Goal: Task Accomplishment & Management: Complete application form

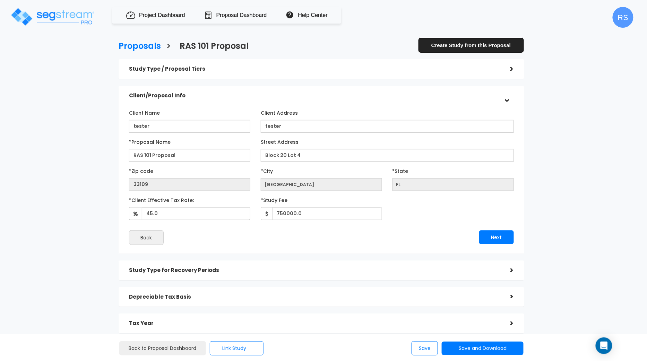
click at [488, 43] on link "Create Study from this Proposal" at bounding box center [471, 45] width 106 height 16
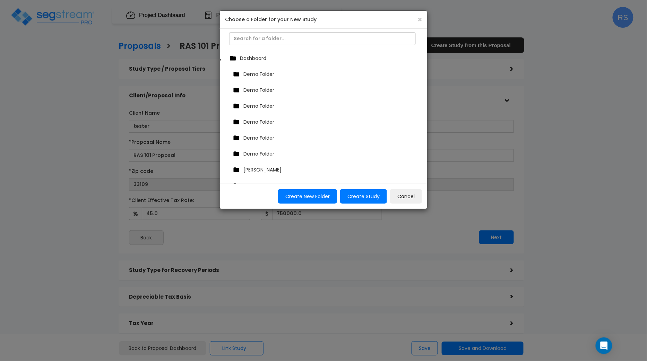
click at [278, 56] on div "Dashboard" at bounding box center [323, 58] width 191 height 10
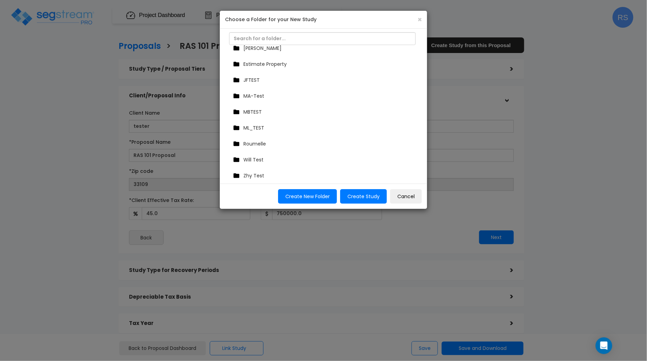
scroll to position [127, 0]
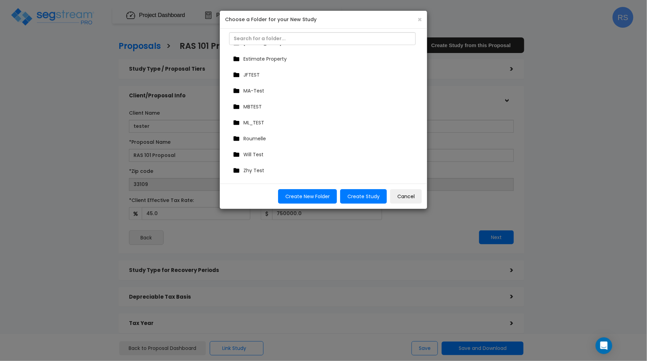
click at [261, 139] on span "Roumelle" at bounding box center [254, 138] width 23 height 7
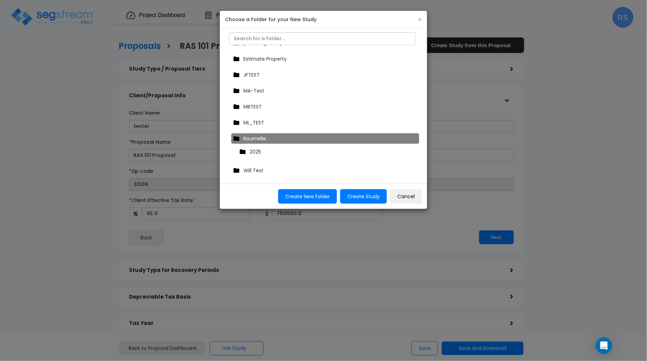
click at [261, 151] on div "2025" at bounding box center [327, 152] width 179 height 10
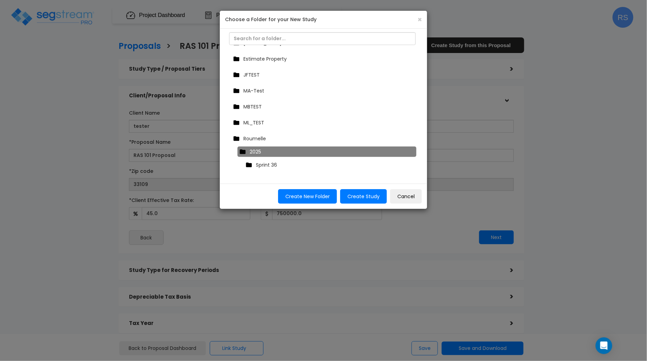
click at [294, 166] on div "Sprint 36" at bounding box center [329, 165] width 170 height 10
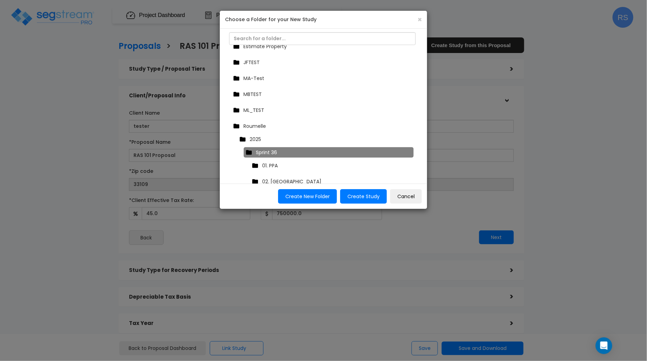
scroll to position [167, 0]
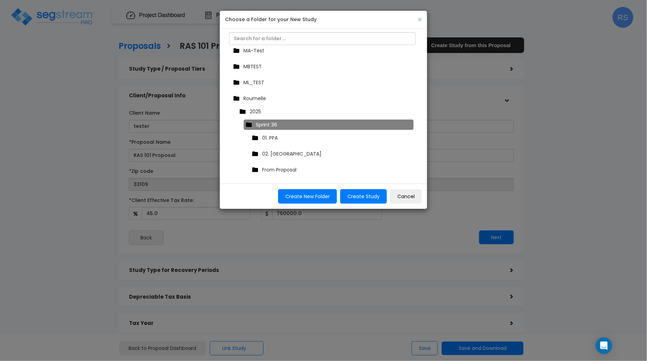
click at [294, 166] on span "From Proposal" at bounding box center [279, 169] width 34 height 7
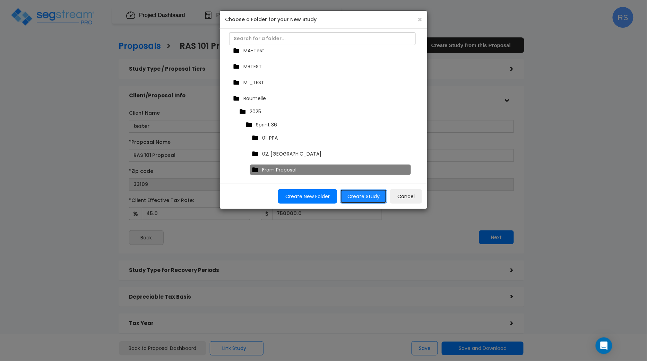
click at [360, 199] on button "Create Study" at bounding box center [363, 196] width 47 height 15
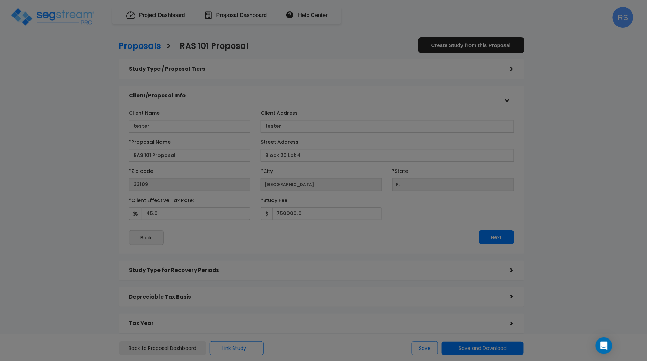
scroll to position [127, 0]
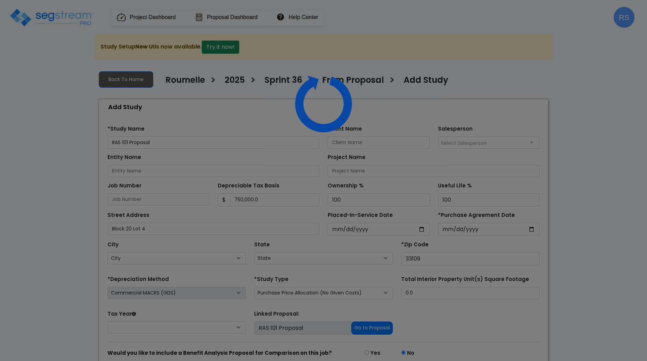
select select
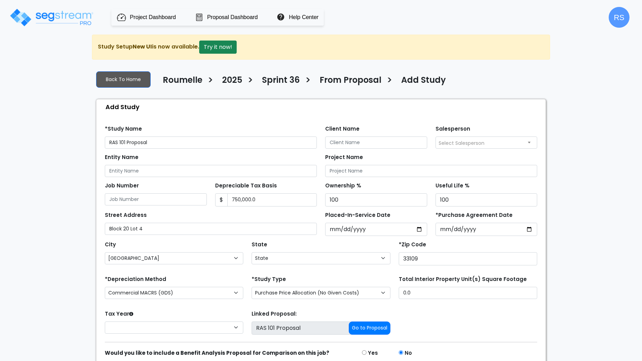
select select "FL"
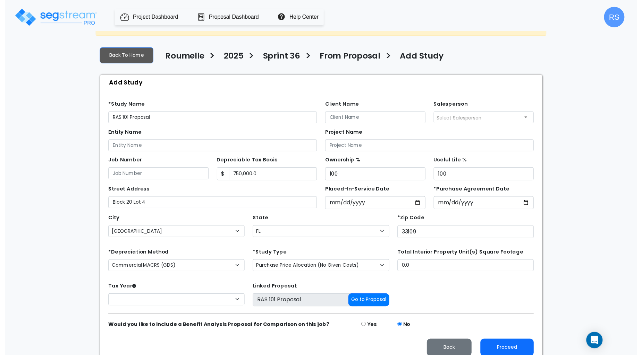
scroll to position [24, 0]
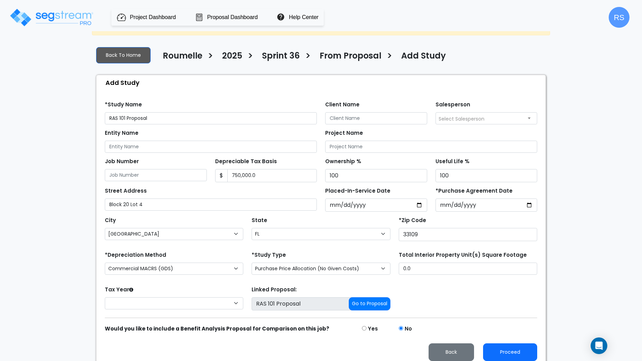
click at [449, 120] on span "Select Salesperson" at bounding box center [461, 118] width 46 height 7
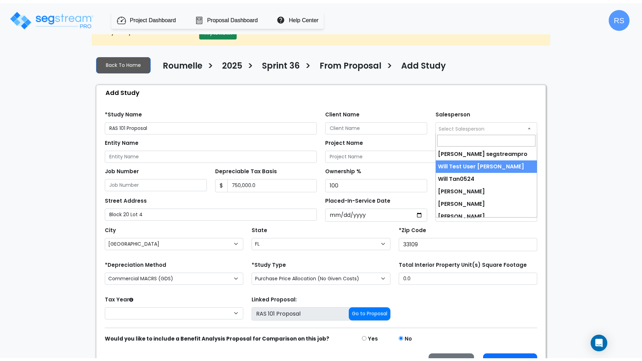
scroll to position [0, 0]
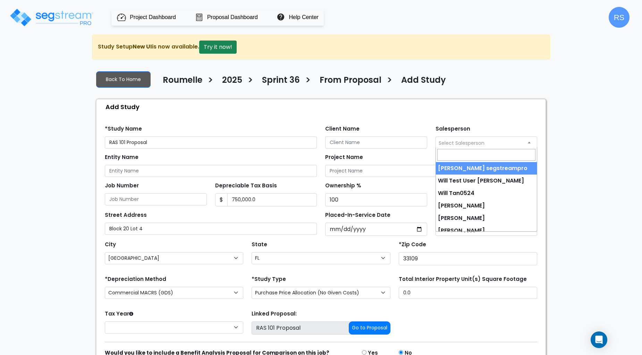
click at [549, 107] on div "Back To Home Roumelle > 2025 > Sprint 36 > From Proposal > Add Study" at bounding box center [321, 228] width 458 height 326
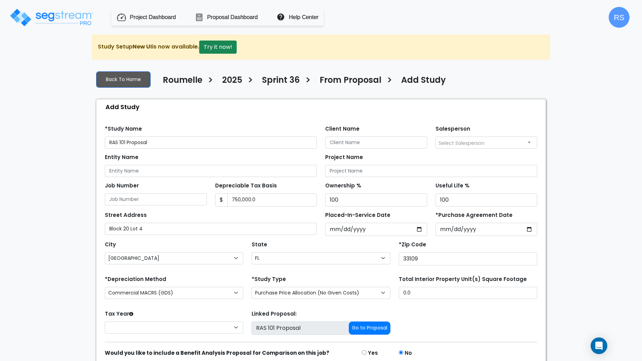
scroll to position [27, 0]
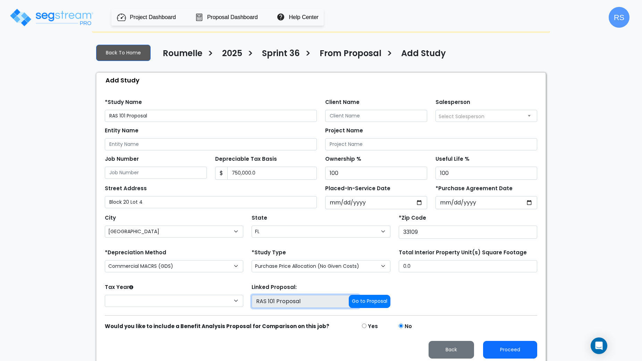
click at [335, 303] on input "RAS 101 Proposal" at bounding box center [304, 301] width 107 height 13
click at [373, 296] on button "Go to Proposal" at bounding box center [369, 301] width 42 height 13
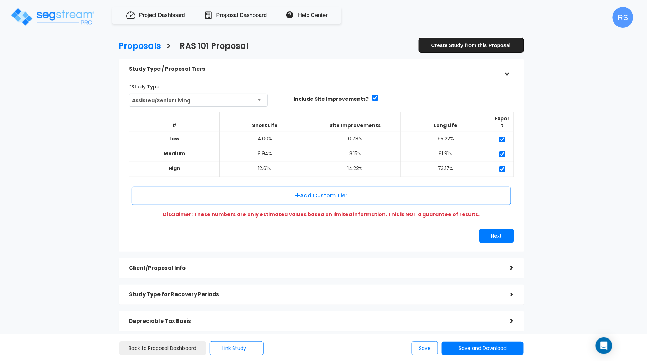
click at [465, 46] on link "Create Study from this Proposal" at bounding box center [471, 45] width 106 height 16
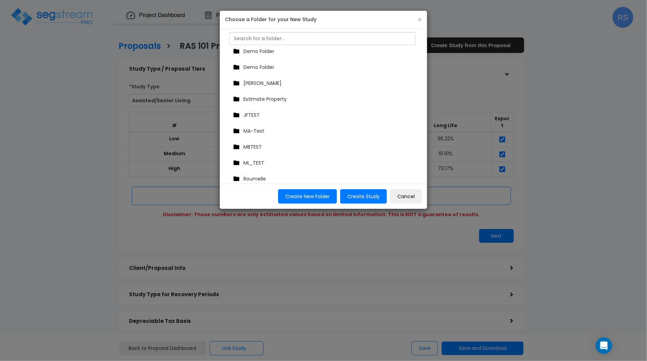
scroll to position [127, 0]
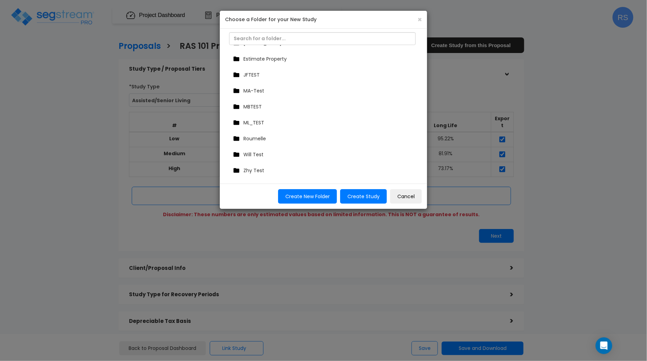
click at [270, 137] on div "Roumelle" at bounding box center [325, 139] width 188 height 10
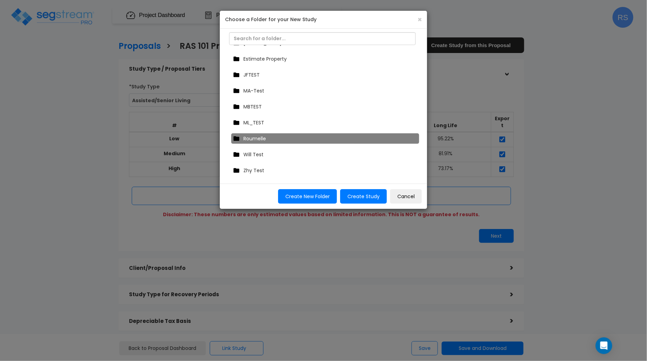
click at [277, 138] on div "Roumelle" at bounding box center [325, 139] width 188 height 10
click at [284, 147] on div "2025" at bounding box center [327, 152] width 179 height 10
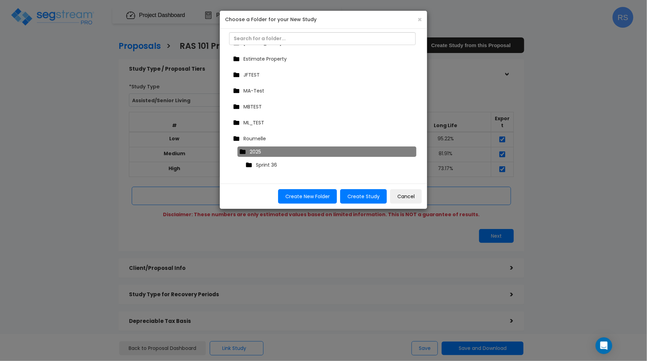
click at [287, 161] on div "Sprint 36" at bounding box center [329, 165] width 170 height 10
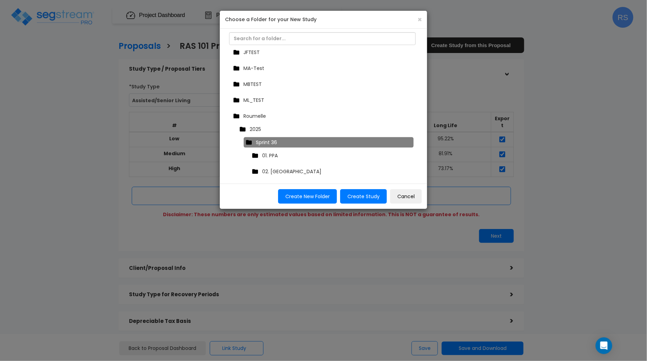
scroll to position [180, 0]
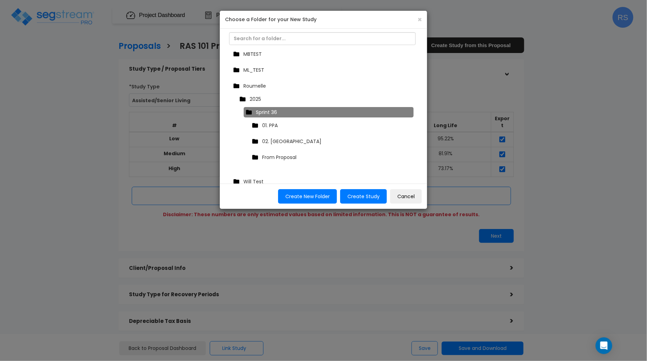
click at [304, 157] on div "From Proposal" at bounding box center [330, 157] width 161 height 10
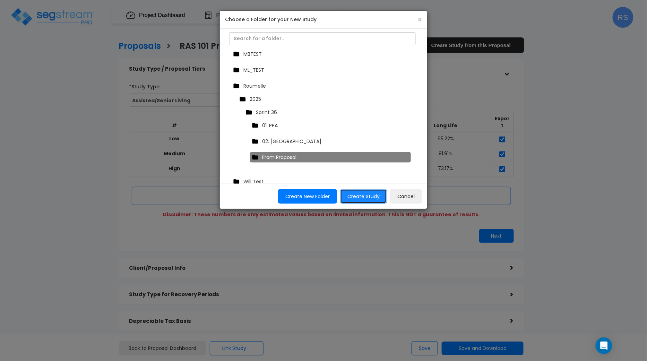
click at [369, 197] on button "Create Study" at bounding box center [363, 196] width 47 height 15
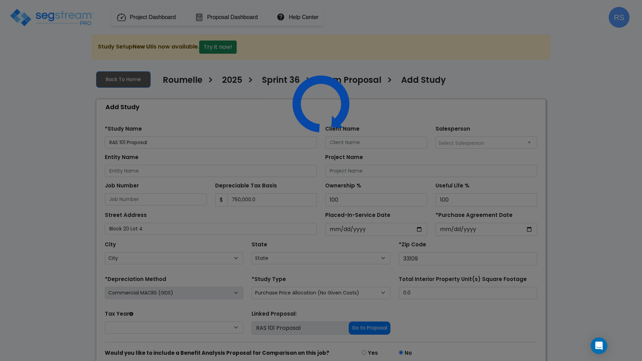
select select
select select "FL"
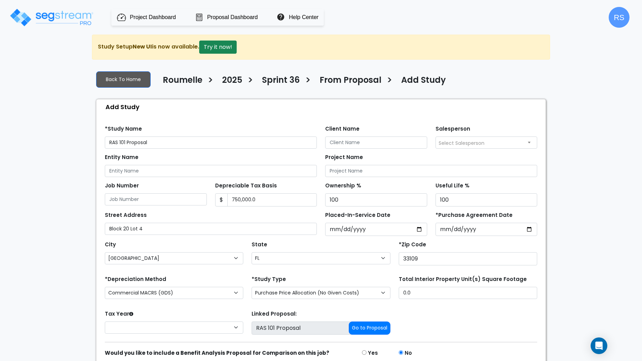
scroll to position [27, 0]
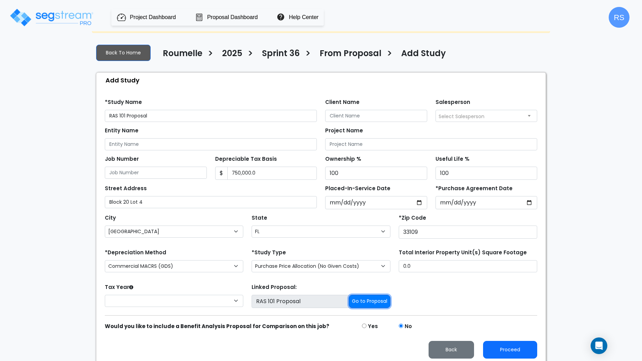
click at [369, 298] on button "Go to Proposal" at bounding box center [369, 301] width 42 height 13
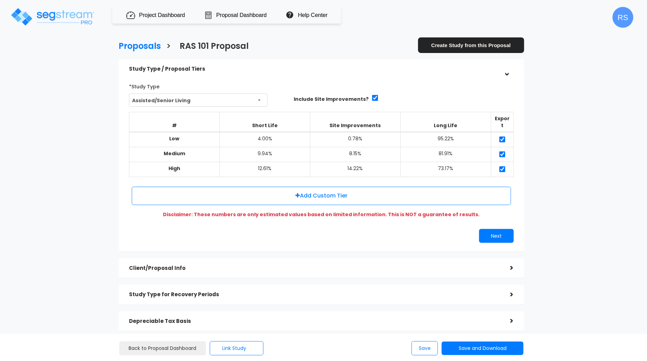
scroll to position [83, 0]
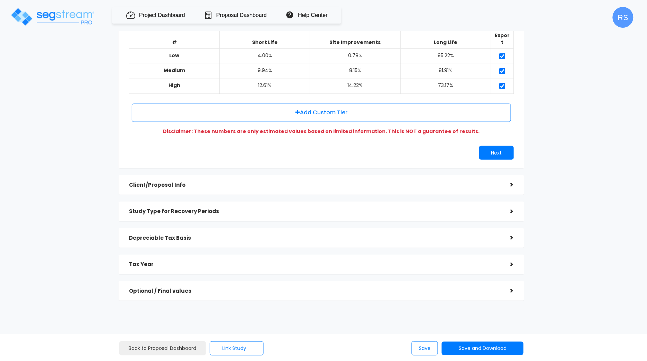
click at [197, 262] on h5 "Tax Year" at bounding box center [314, 265] width 371 height 6
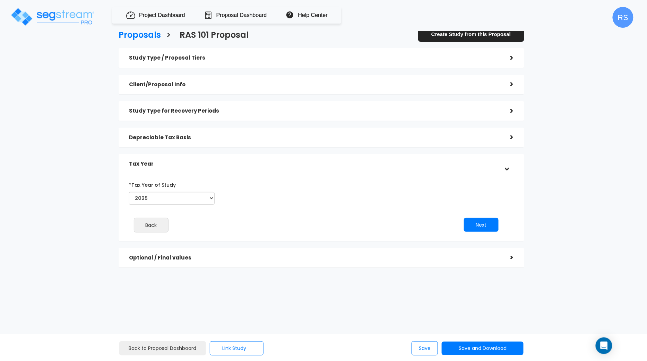
scroll to position [0, 0]
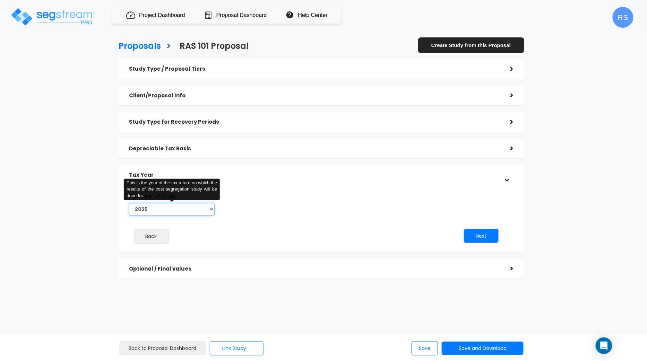
click at [198, 212] on select "2025 2026" at bounding box center [172, 209] width 86 height 13
click at [129, 203] on select "2025 2026" at bounding box center [172, 209] width 86 height 13
click at [198, 212] on select "2025 2026" at bounding box center [172, 209] width 86 height 13
select select "2026"
click at [129, 203] on select "2025 2026" at bounding box center [172, 209] width 86 height 13
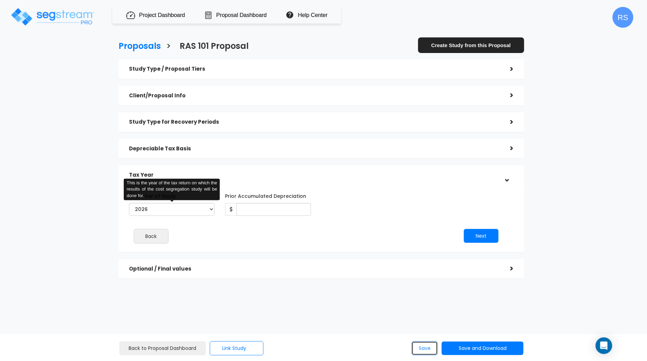
click at [423, 350] on button "Save" at bounding box center [425, 349] width 26 height 14
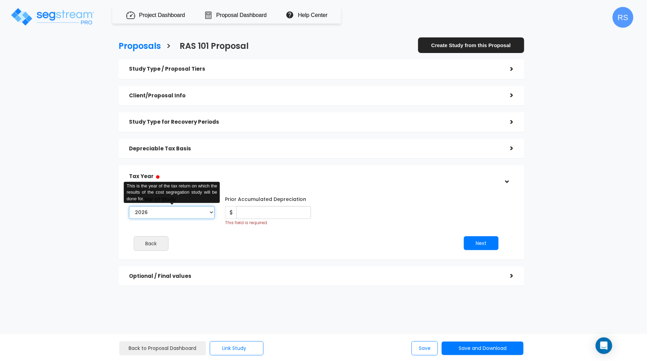
click at [197, 212] on select "2025 2026" at bounding box center [172, 212] width 86 height 13
click at [265, 215] on input "Prior Accumulated Depreciation" at bounding box center [273, 212] width 74 height 13
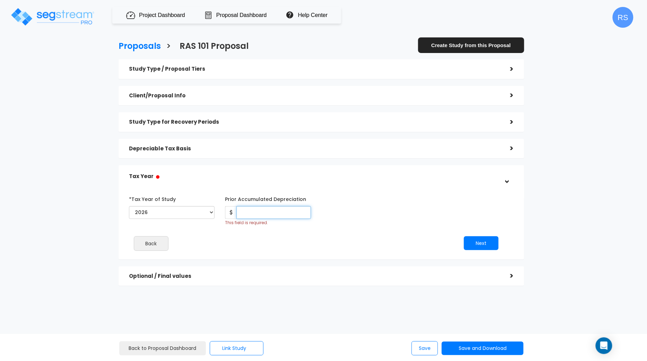
click at [265, 215] on input "Prior Accumulated Depreciation" at bounding box center [273, 212] width 74 height 13
type input "9"
type input "888"
click at [480, 241] on button "Next" at bounding box center [481, 243] width 35 height 14
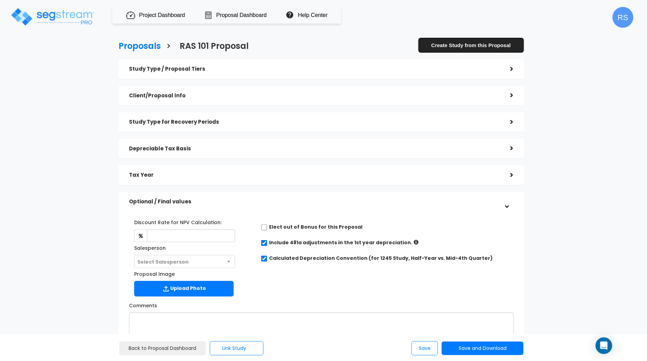
click at [461, 45] on link "Create Study from this Proposal" at bounding box center [471, 45] width 106 height 16
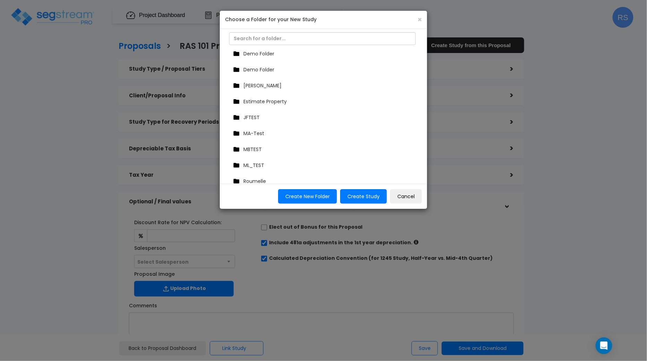
scroll to position [127, 0]
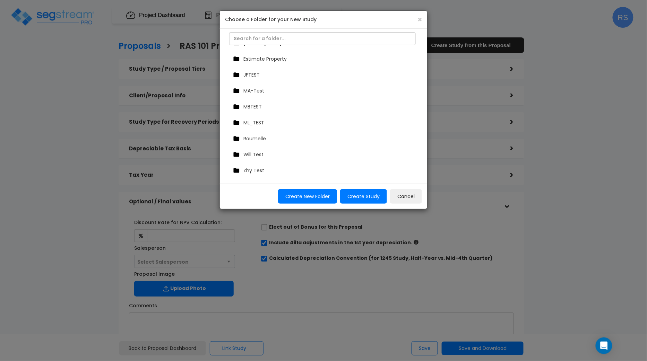
click at [280, 136] on div "Roumelle" at bounding box center [325, 139] width 188 height 10
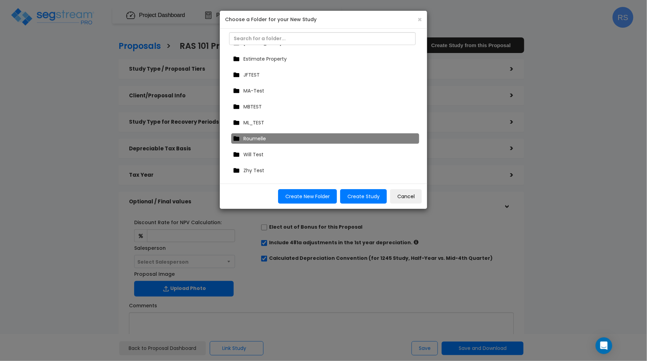
click at [280, 136] on div "Roumelle" at bounding box center [325, 139] width 188 height 10
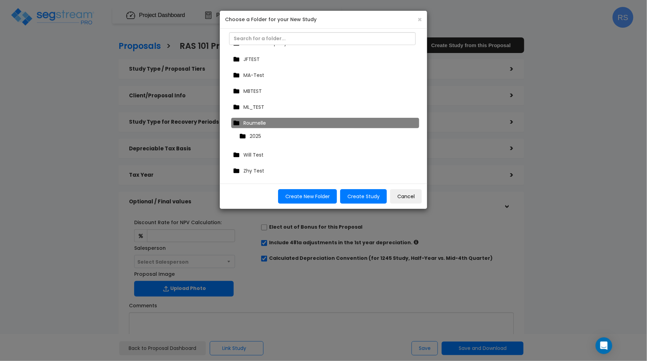
click at [271, 135] on div "2025" at bounding box center [327, 136] width 179 height 10
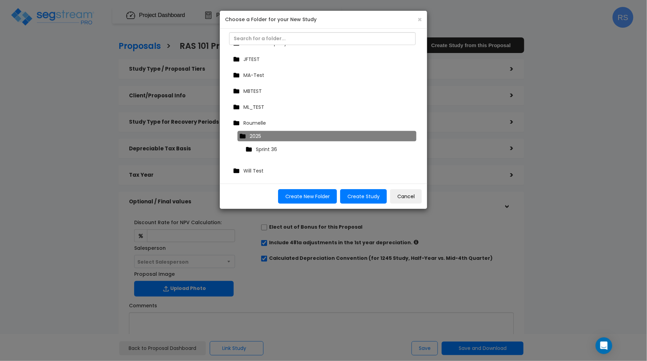
click at [273, 148] on span "Sprint 36" at bounding box center [266, 149] width 21 height 7
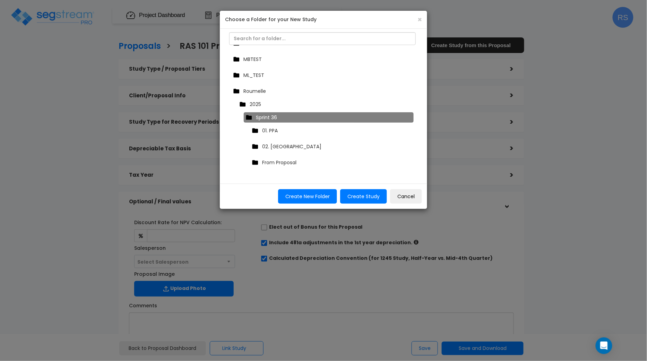
scroll to position [176, 0]
click at [275, 162] on span "From Proposal" at bounding box center [279, 161] width 34 height 7
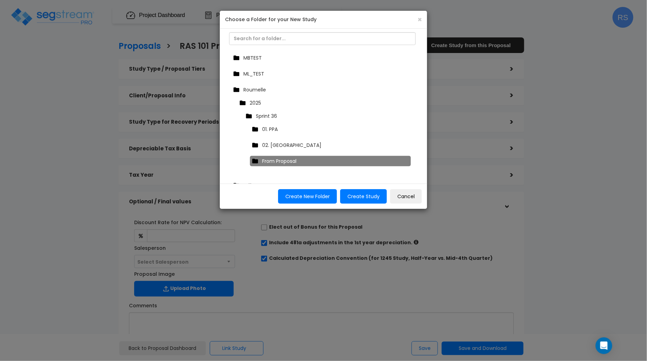
click at [273, 115] on span "Sprint 36" at bounding box center [266, 116] width 21 height 7
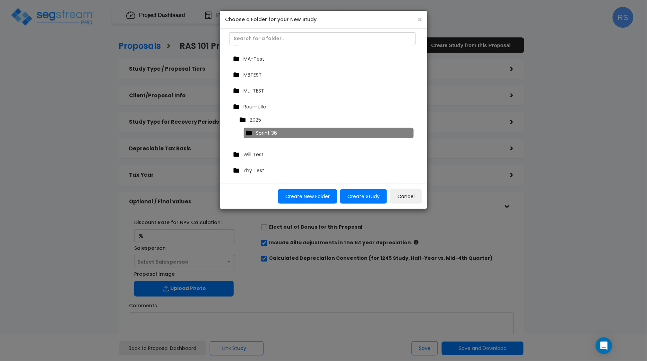
scroll to position [158, 0]
click at [266, 106] on span "Roumelle" at bounding box center [254, 107] width 23 height 7
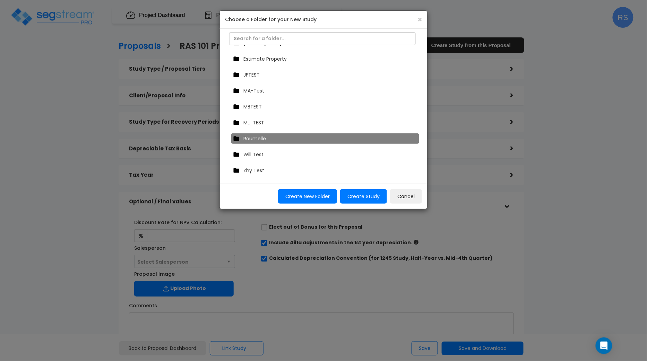
click at [268, 141] on div "Roumelle" at bounding box center [325, 139] width 188 height 10
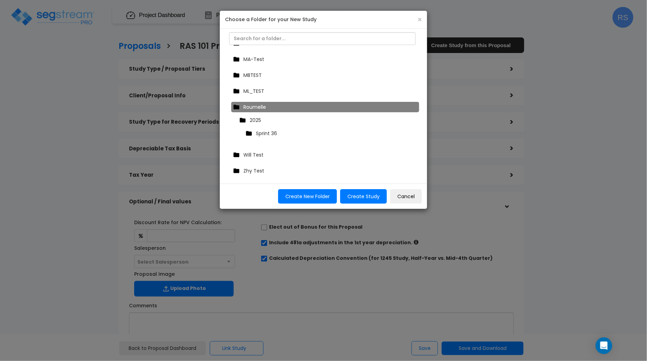
click at [273, 130] on span "Sprint 36" at bounding box center [266, 133] width 21 height 7
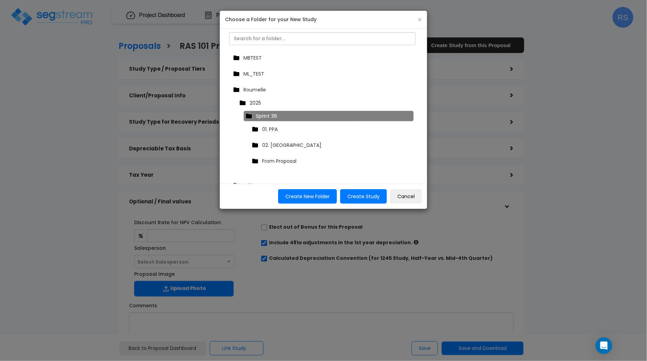
click at [287, 160] on span "From Proposal" at bounding box center [279, 161] width 34 height 7
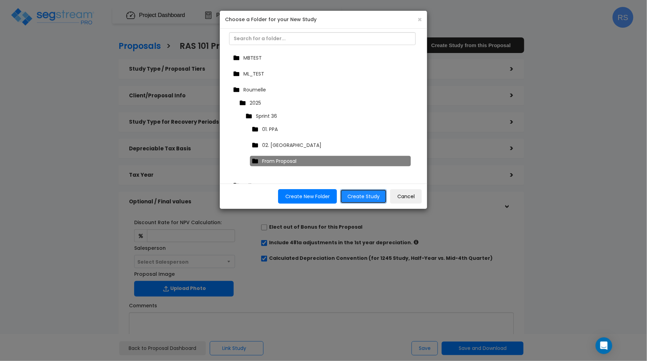
click at [365, 199] on button "Create Study" at bounding box center [363, 196] width 47 height 15
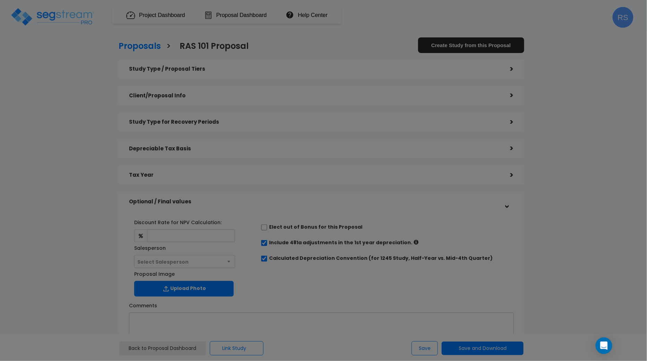
scroll to position [127, 0]
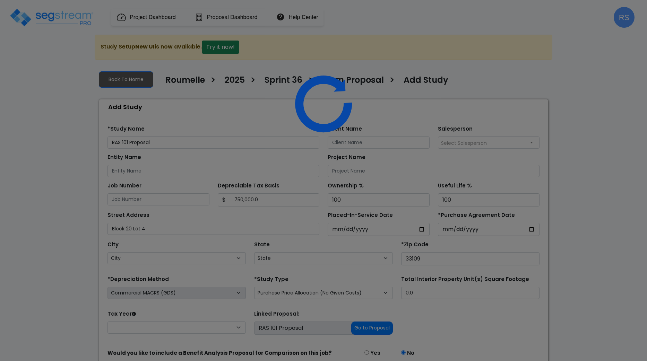
select select
select select "FL"
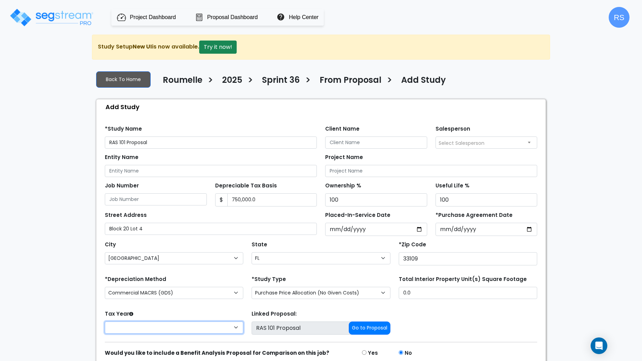
click at [220, 324] on select "2026 2025" at bounding box center [174, 328] width 138 height 12
